Goal: Transaction & Acquisition: Obtain resource

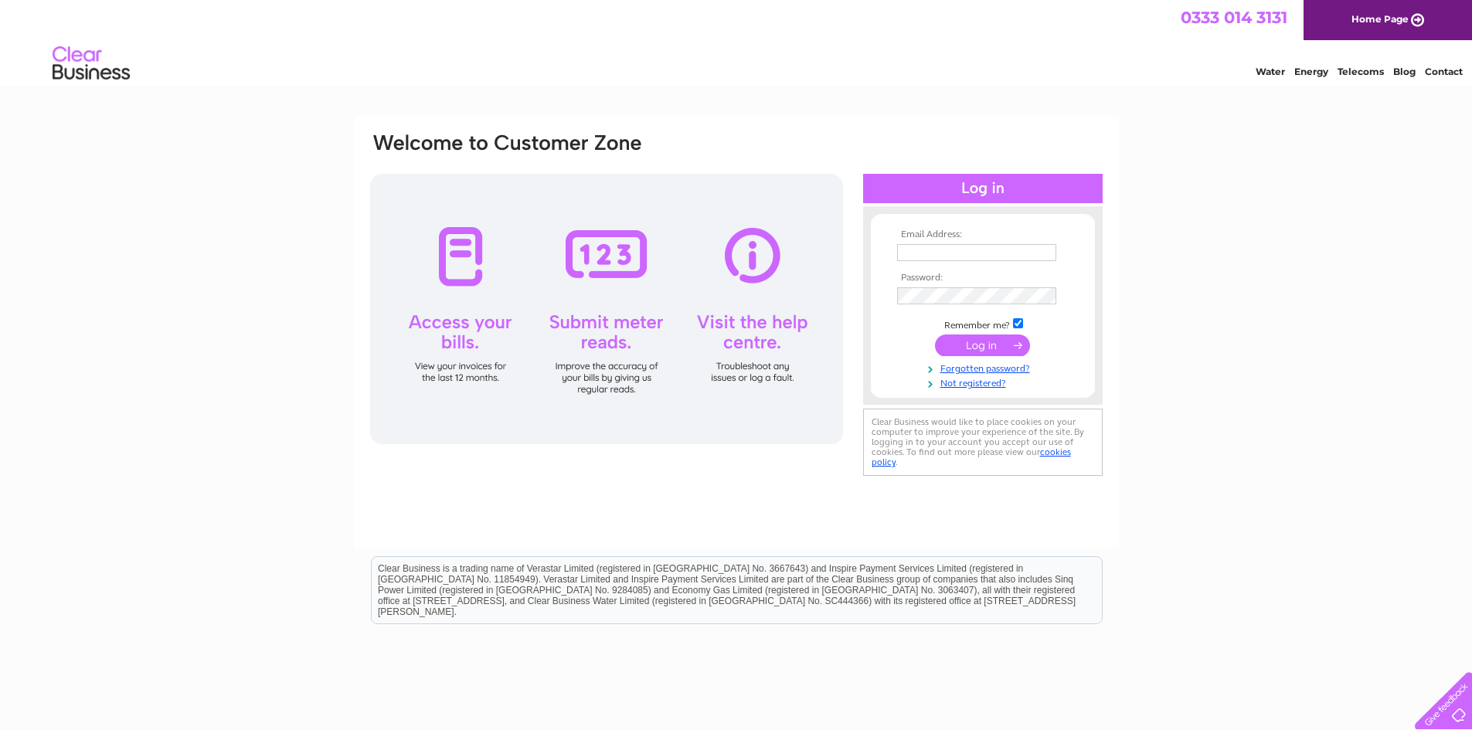
type input "admin@blueskydaynursery.com"
click at [1014, 341] on input "submit" at bounding box center [982, 345] width 95 height 22
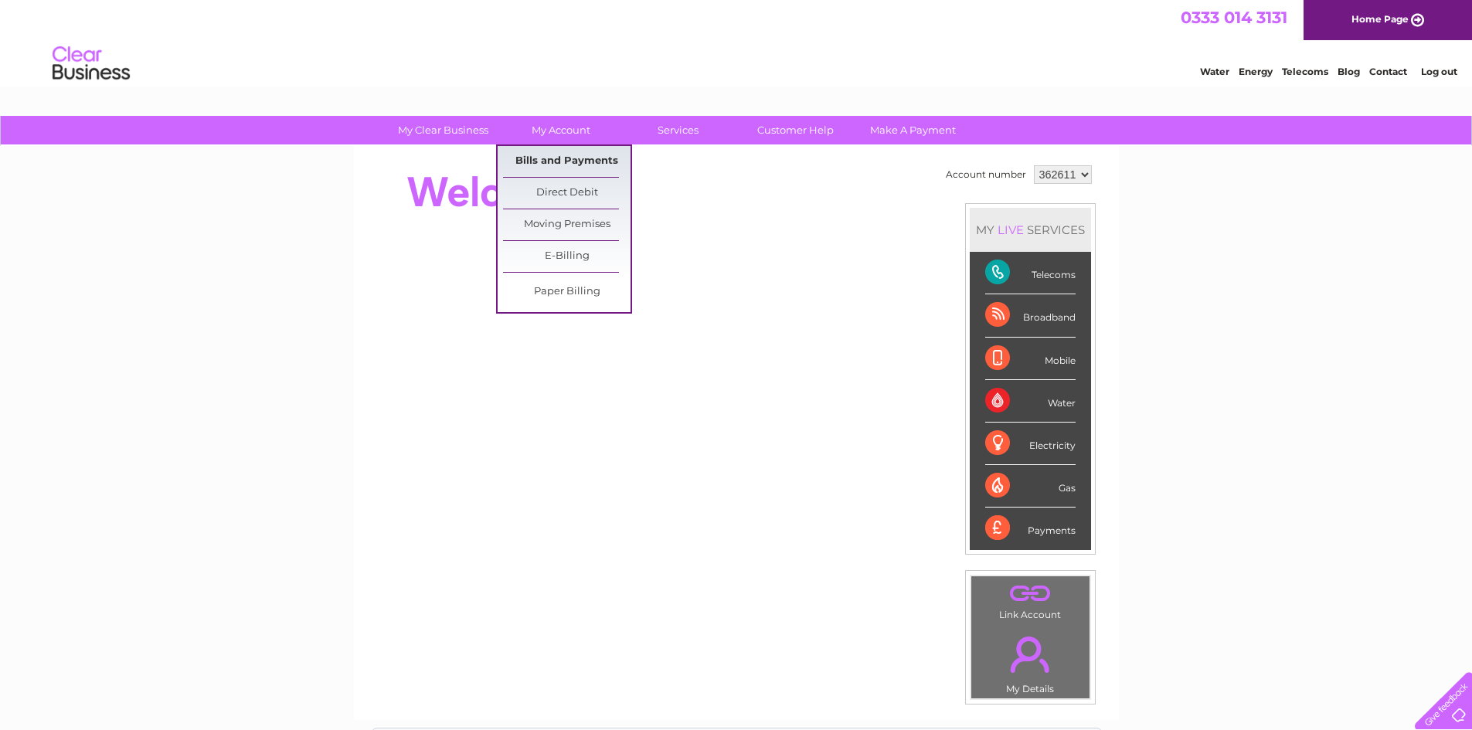
click at [552, 169] on link "Bills and Payments" at bounding box center [566, 161] width 127 height 31
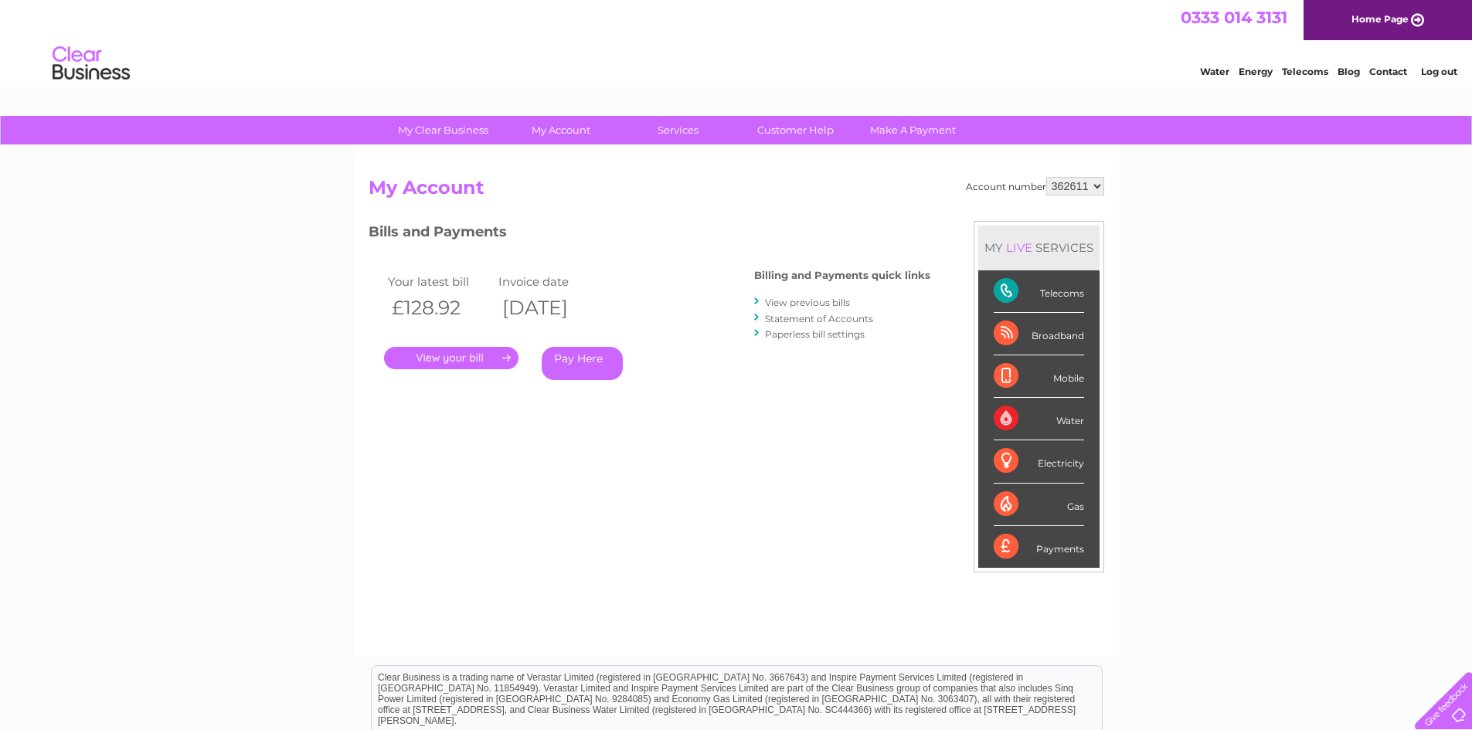
click at [501, 362] on link "." at bounding box center [451, 358] width 134 height 22
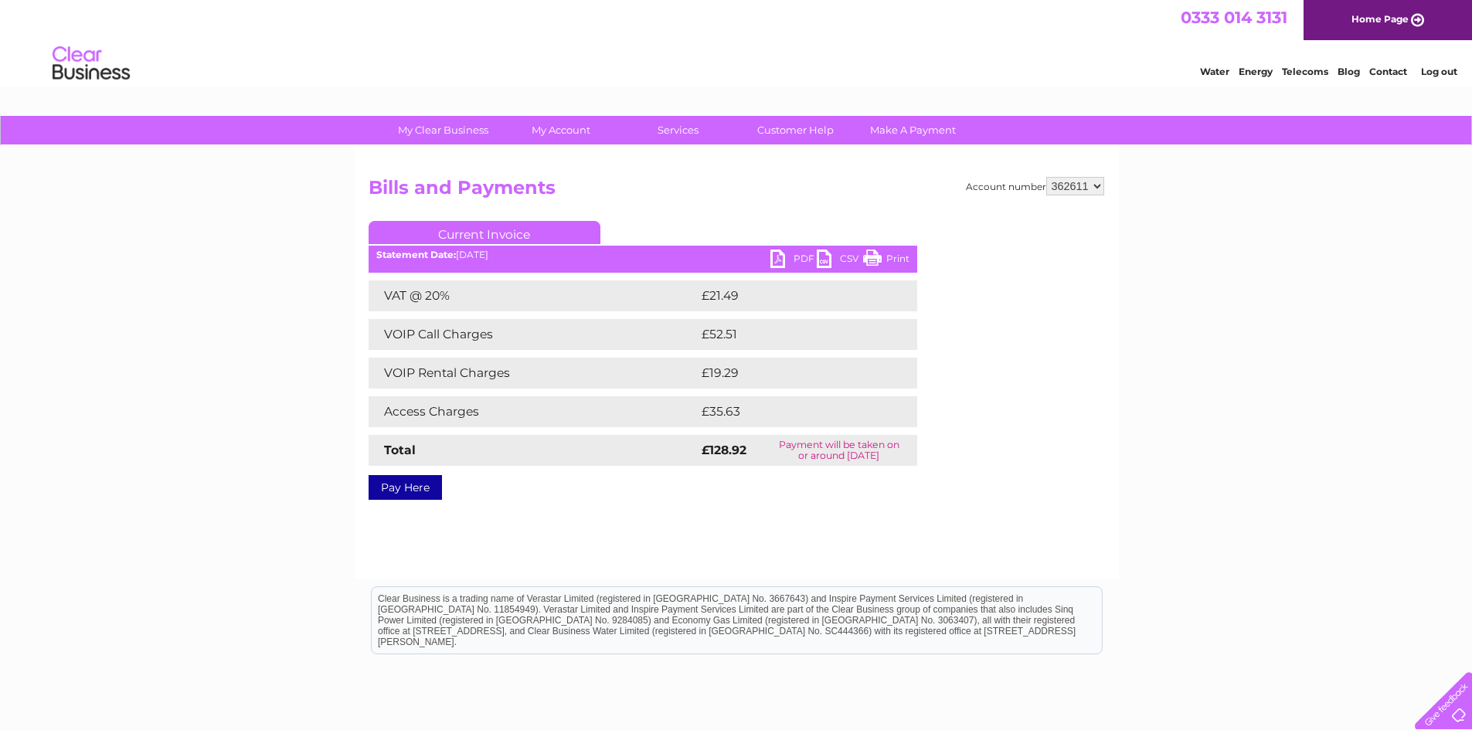
click at [798, 260] on link "PDF" at bounding box center [793, 261] width 46 height 22
